Goal: Find specific page/section: Locate a particular part of the current website

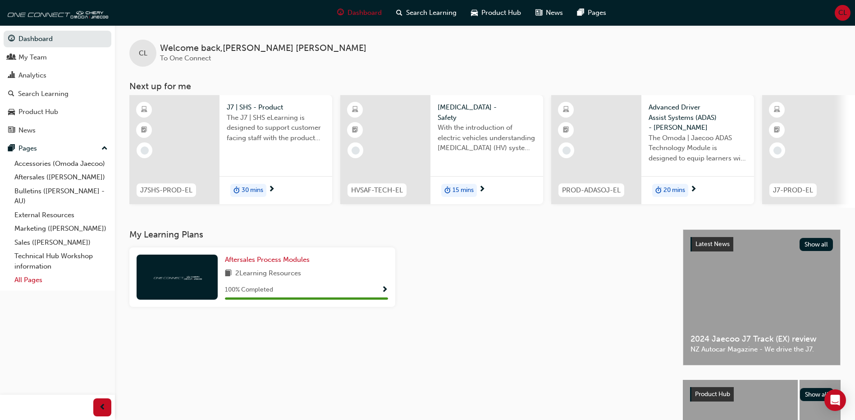
click at [32, 280] on link "All Pages" at bounding box center [61, 280] width 100 height 14
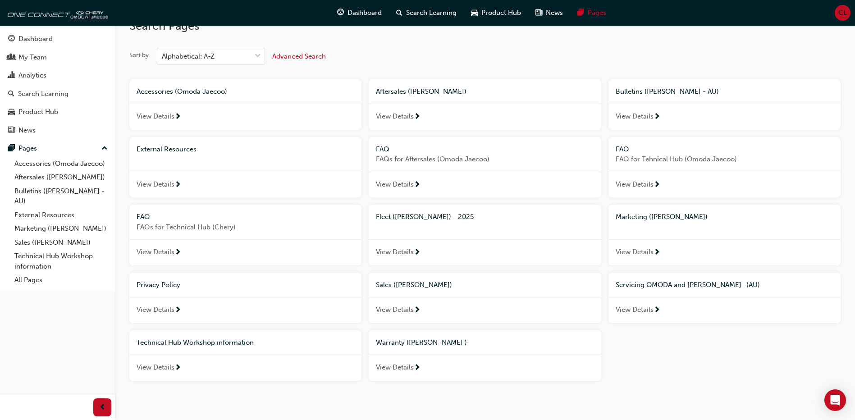
scroll to position [40, 0]
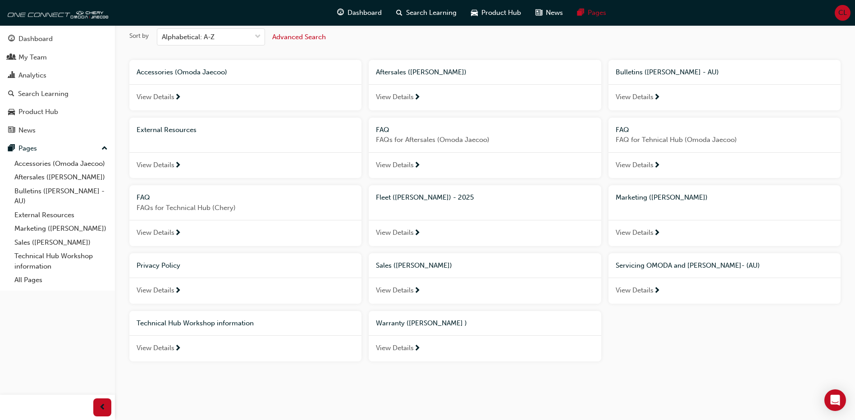
click at [635, 292] on span "View Details" at bounding box center [635, 290] width 38 height 10
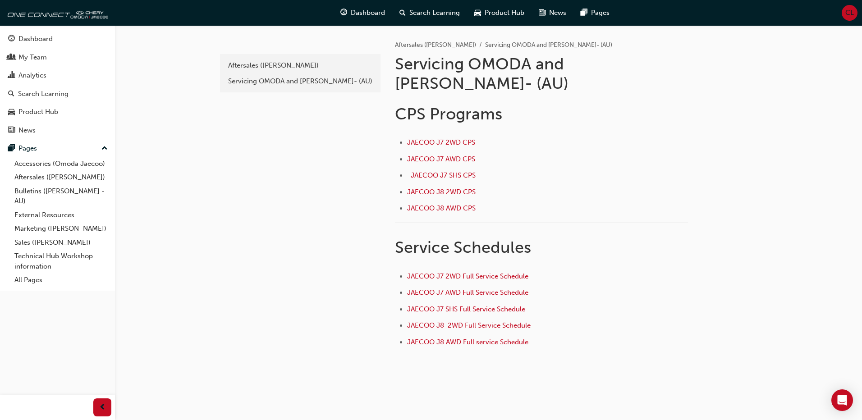
click at [402, 357] on div "b5e0e909-5d42-4e77-847f-dfc57a6aabfd Aftersales (Omoda Jaecoo) Servicing OMODA …" at bounding box center [488, 205] width 541 height 360
